Goal: Task Accomplishment & Management: Manage account settings

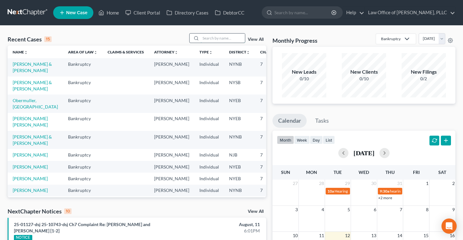
click at [211, 36] on input "search" at bounding box center [223, 38] width 44 height 9
type input "[PERSON_NAME]"
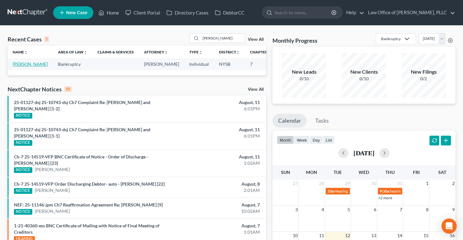
click at [20, 64] on link "[PERSON_NAME]" at bounding box center [30, 63] width 35 height 5
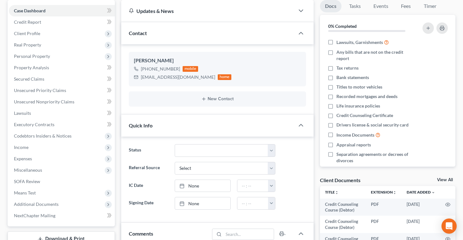
scroll to position [60, 0]
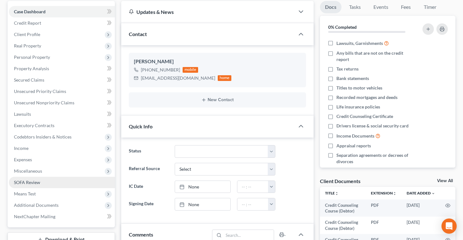
click at [25, 185] on span "SOFA Review" at bounding box center [27, 182] width 26 height 5
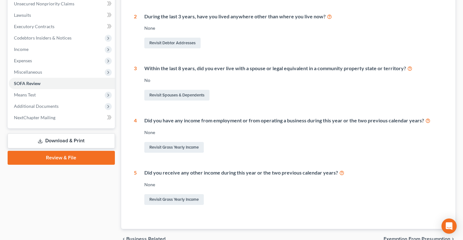
scroll to position [164, 0]
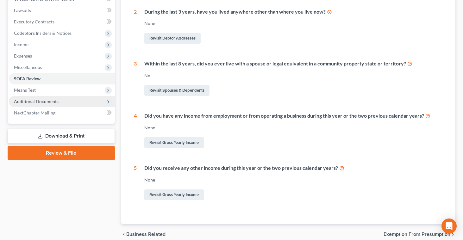
click at [31, 99] on span "Additional Documents" at bounding box center [36, 101] width 45 height 5
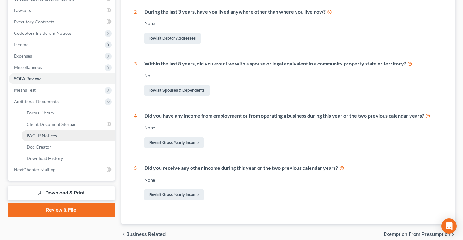
click at [39, 135] on span "PACER Notices" at bounding box center [42, 135] width 30 height 5
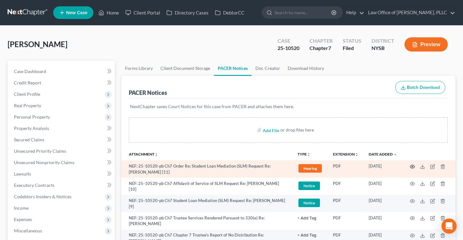
click at [412, 166] on circle "button" at bounding box center [412, 166] width 1 height 1
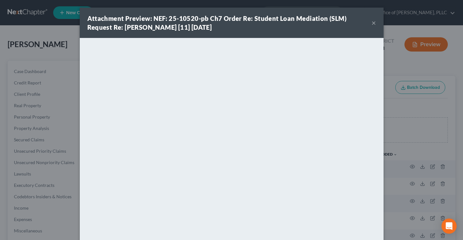
click at [372, 21] on button "×" at bounding box center [374, 23] width 4 height 8
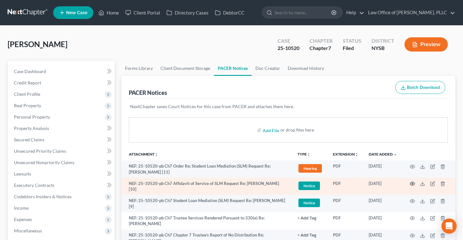
click at [413, 184] on circle "button" at bounding box center [412, 183] width 1 height 1
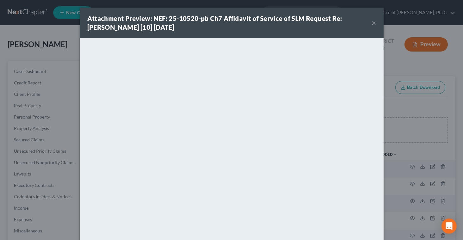
click at [372, 22] on button "×" at bounding box center [374, 23] width 4 height 8
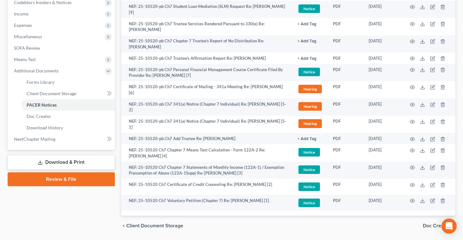
scroll to position [196, 0]
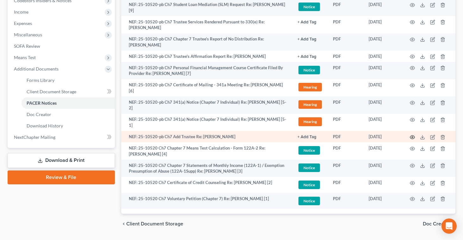
click at [411, 135] on icon "button" at bounding box center [412, 137] width 5 height 5
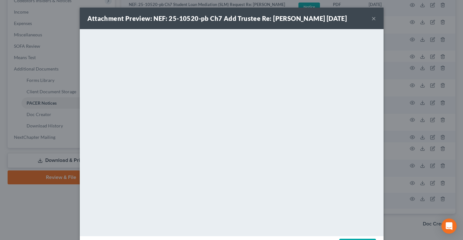
click at [372, 19] on button "×" at bounding box center [374, 19] width 4 height 8
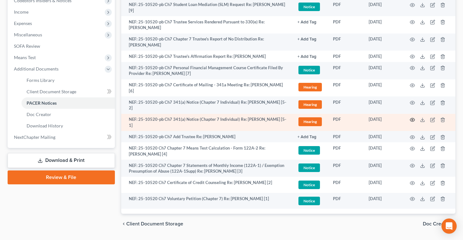
click at [412, 118] on icon "button" at bounding box center [412, 119] width 5 height 3
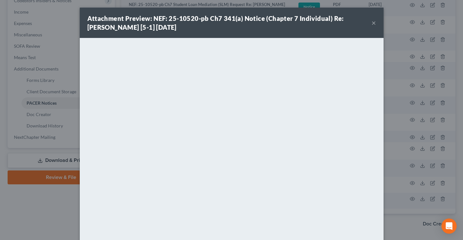
click at [373, 23] on button "×" at bounding box center [374, 23] width 4 height 8
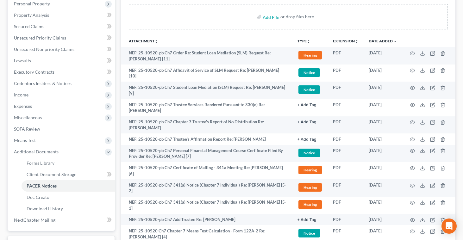
scroll to position [112, 0]
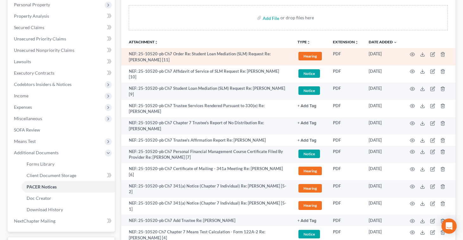
click at [306, 56] on span "Hearing" at bounding box center [310, 56] width 23 height 9
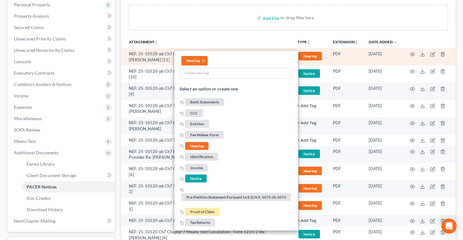
click at [306, 56] on span "Hearing" at bounding box center [310, 56] width 23 height 9
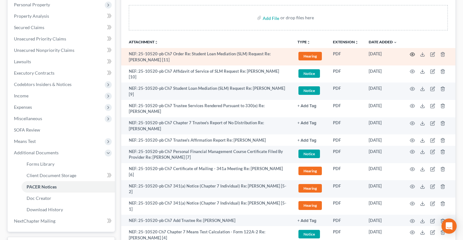
click at [411, 53] on icon "button" at bounding box center [412, 54] width 5 height 5
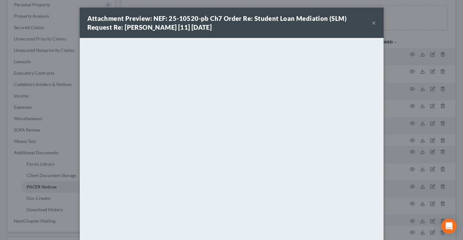
click at [373, 25] on button "×" at bounding box center [374, 23] width 4 height 8
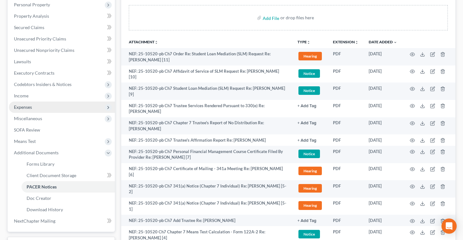
click at [29, 106] on span "Expenses" at bounding box center [23, 106] width 18 height 5
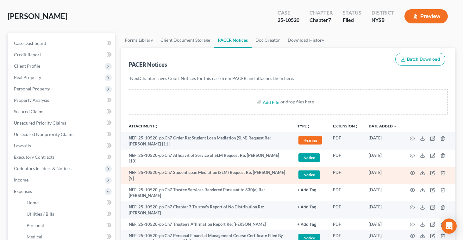
scroll to position [0, 0]
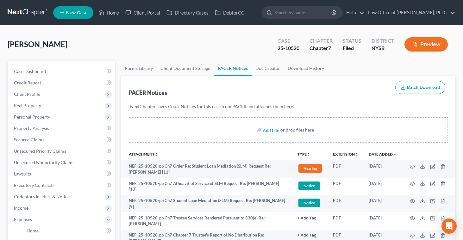
click at [418, 46] on button "Preview" at bounding box center [426, 44] width 43 height 14
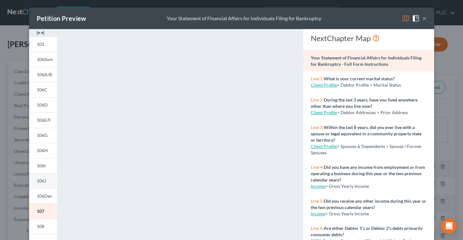
click at [41, 180] on span "106J" at bounding box center [41, 180] width 9 height 5
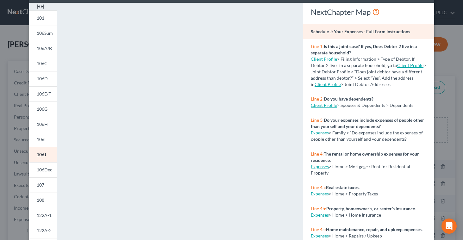
scroll to position [28, 0]
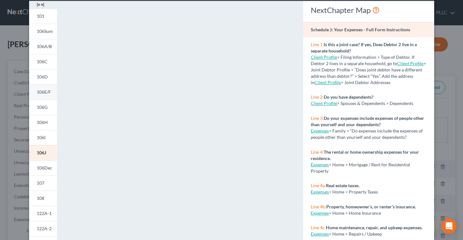
click at [41, 91] on span "106E/F" at bounding box center [44, 91] width 14 height 5
